Goal: Download file/media

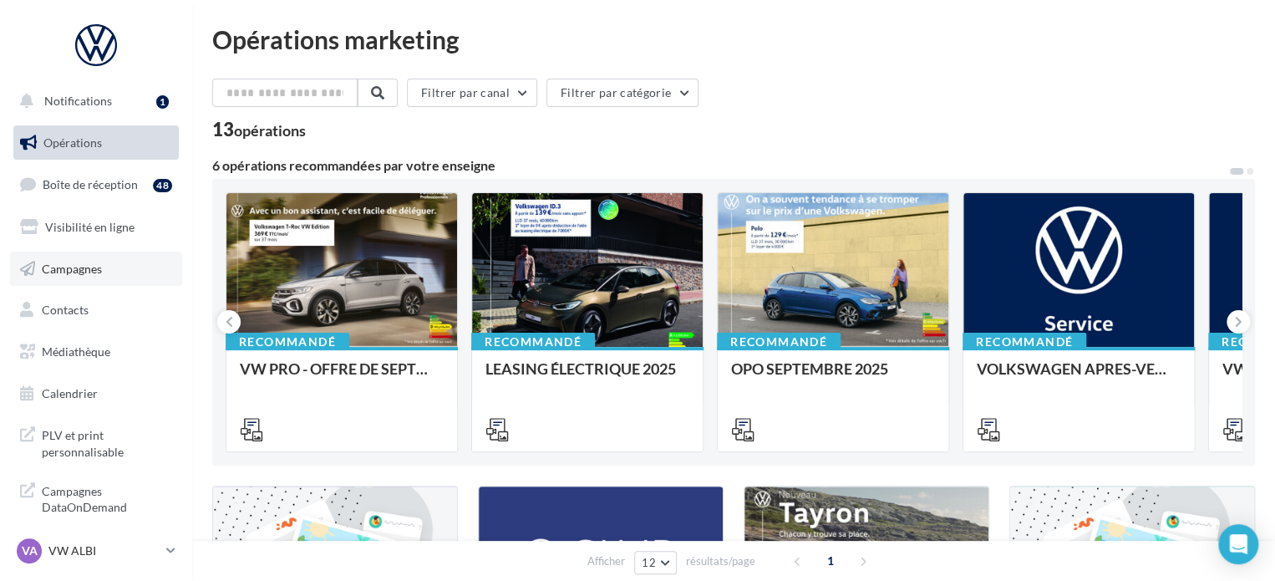
click at [110, 261] on link "Campagnes" at bounding box center [96, 268] width 172 height 35
click at [94, 364] on link "Médiathèque" at bounding box center [96, 351] width 172 height 35
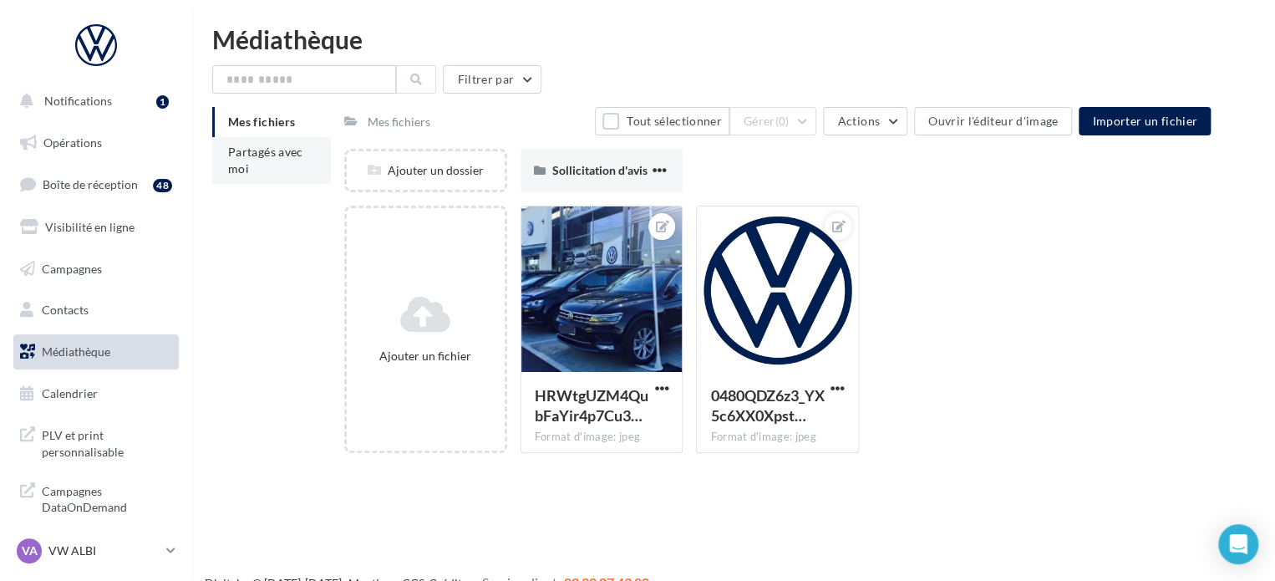
click at [302, 163] on li "Partagés avec moi" at bounding box center [271, 160] width 119 height 47
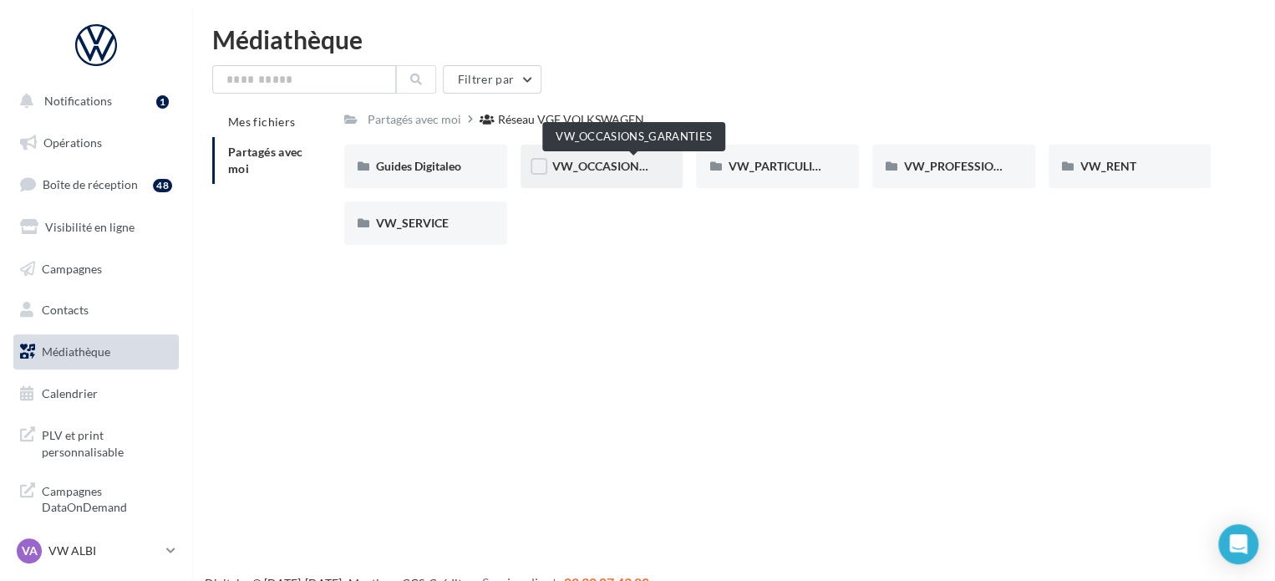
click at [620, 165] on span "VW_OCCASIONS_GARANTIES" at bounding box center [634, 166] width 164 height 14
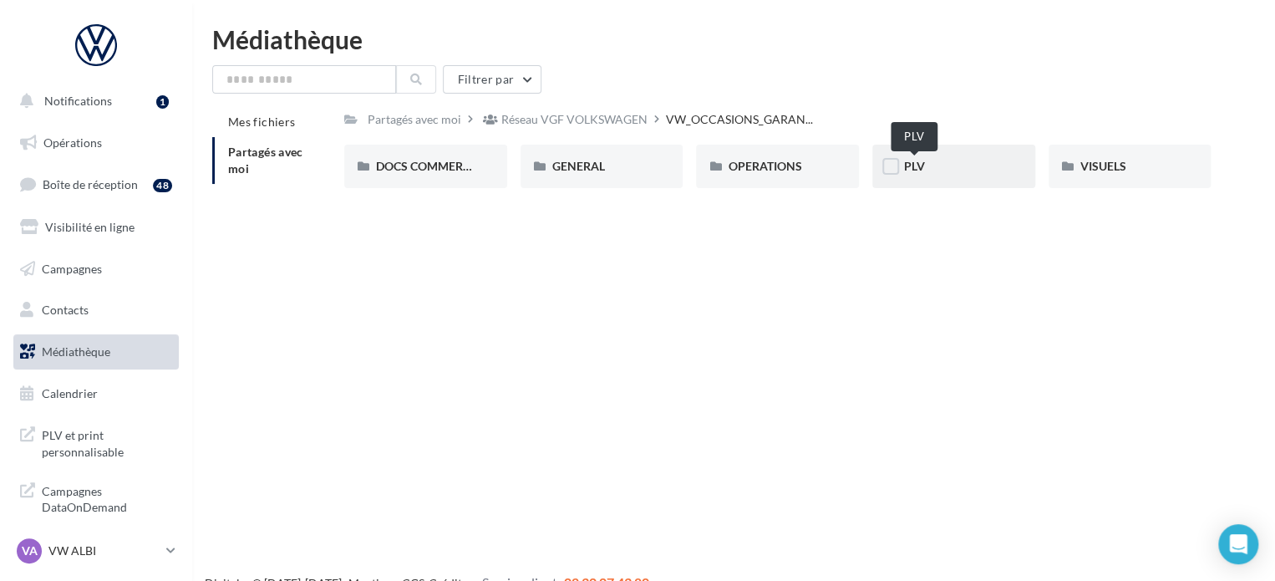
click at [920, 170] on span "PLV" at bounding box center [914, 166] width 21 height 14
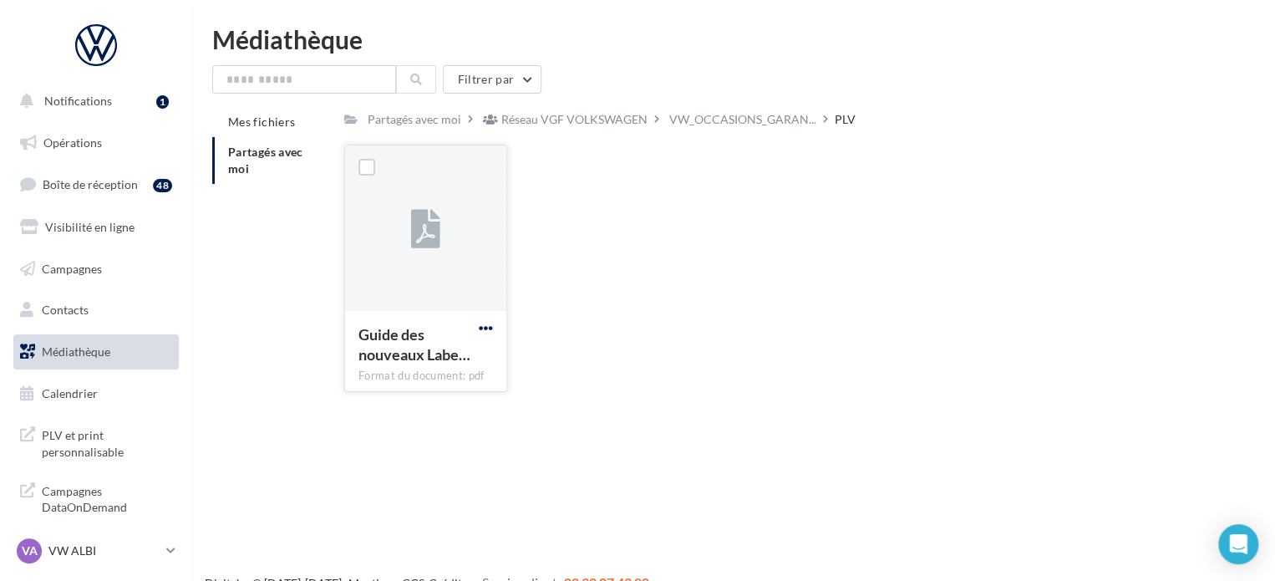
click at [479, 333] on span "button" at bounding box center [486, 328] width 14 height 14
click at [435, 357] on button "Télécharger" at bounding box center [412, 360] width 167 height 43
click at [60, 546] on p "VW ALBI" at bounding box center [103, 550] width 111 height 17
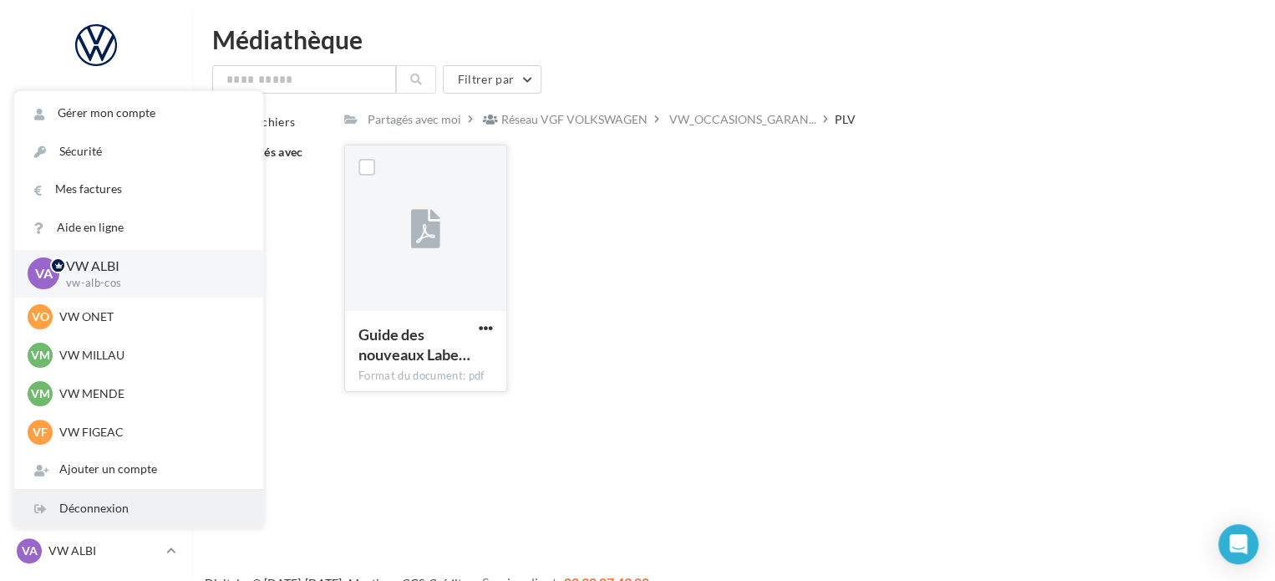
click at [79, 495] on div "Déconnexion" at bounding box center [138, 509] width 249 height 38
